Goal: Contribute content

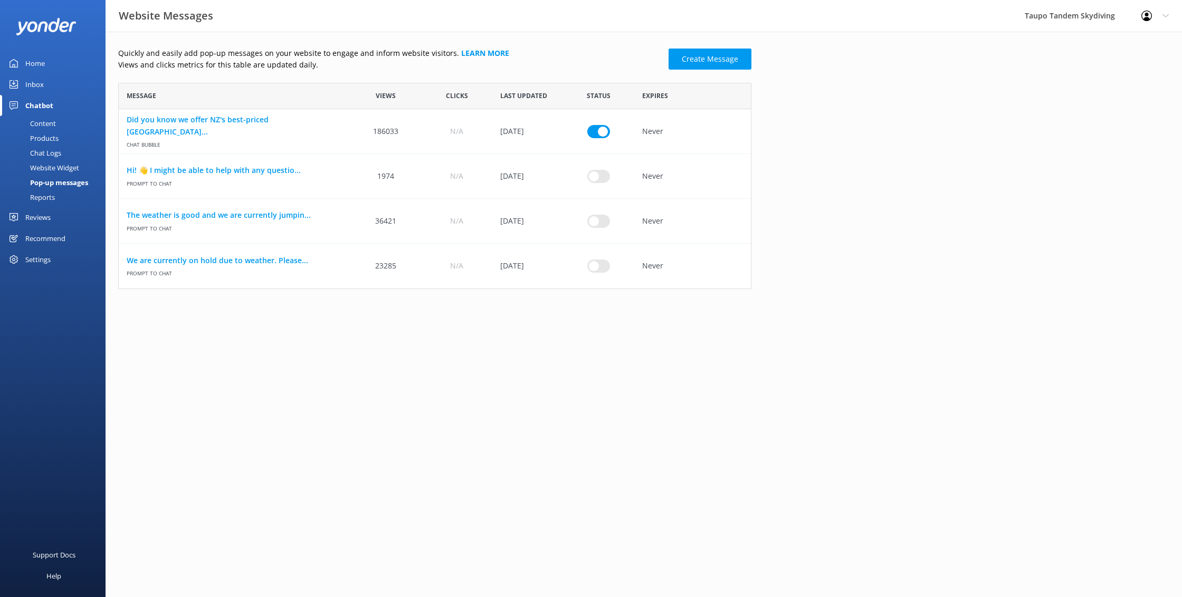
scroll to position [206, 633]
click at [595, 272] on div "row" at bounding box center [598, 266] width 71 height 45
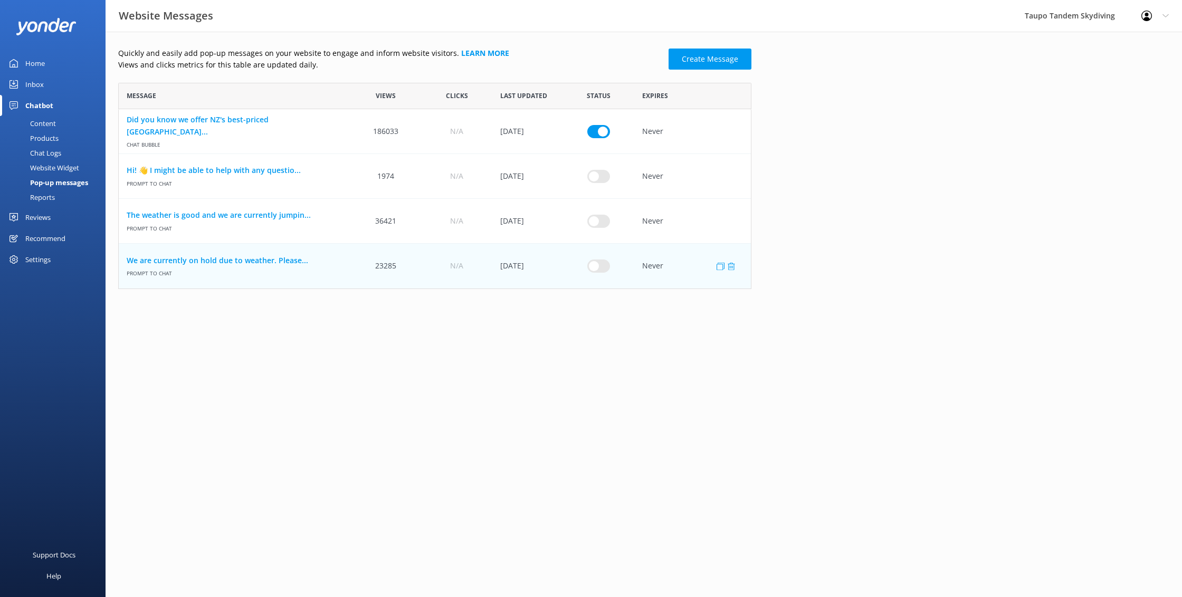
click at [601, 264] on input "row" at bounding box center [598, 266] width 23 height 13
checkbox input "true"
click at [234, 258] on link "We are currently on hold due to weather. Please..." at bounding box center [235, 261] width 216 height 12
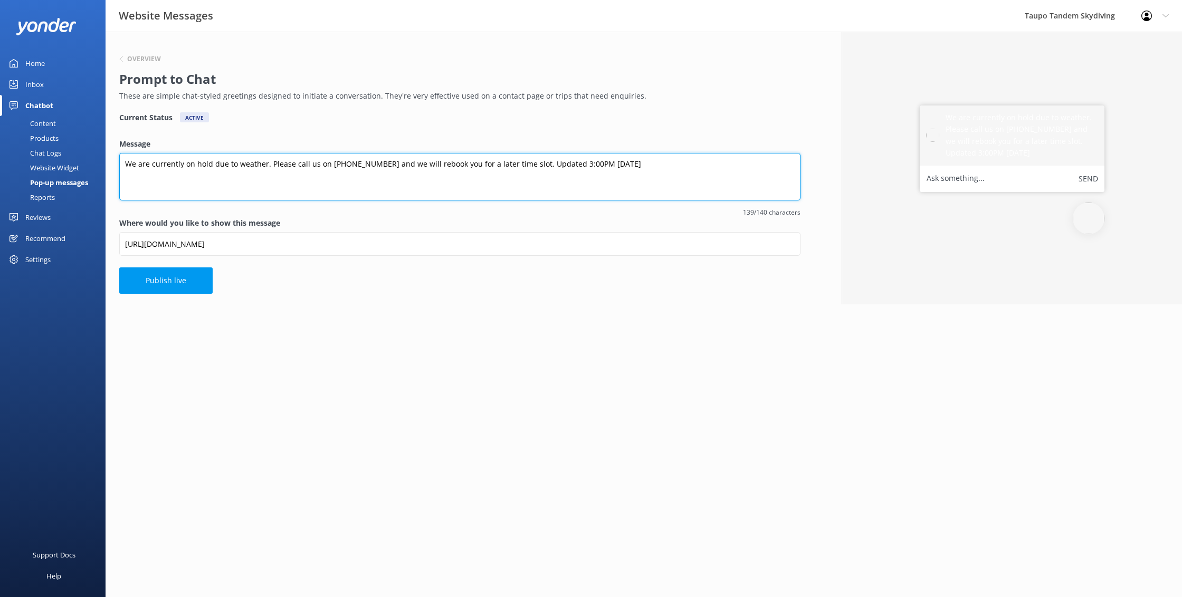
drag, startPoint x: 559, startPoint y: 164, endPoint x: 584, endPoint y: 162, distance: 24.8
click at [560, 164] on textarea "We are currently on hold due to weather. Please call us on [PHONE_NUMBER] and w…" at bounding box center [459, 176] width 681 height 47
type textarea "We are currently on hold due to weather. Please call us on [PHONE_NUMBER] and w…"
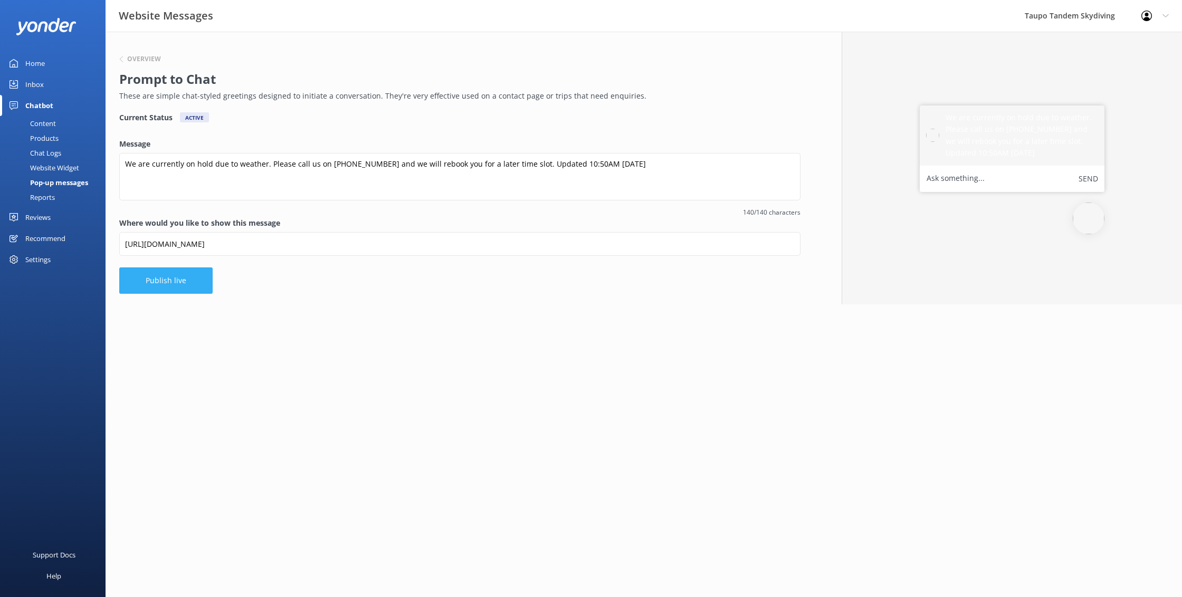
click at [150, 286] on button "Publish live" at bounding box center [165, 280] width 93 height 26
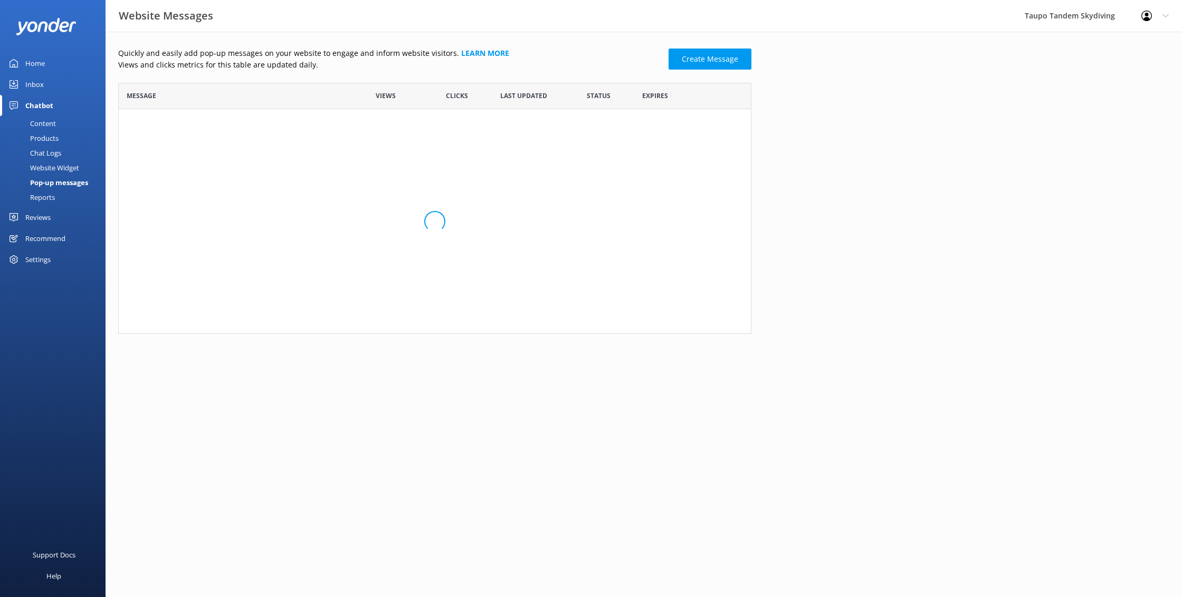
scroll to position [206, 633]
